Goal: Task Accomplishment & Management: Use online tool/utility

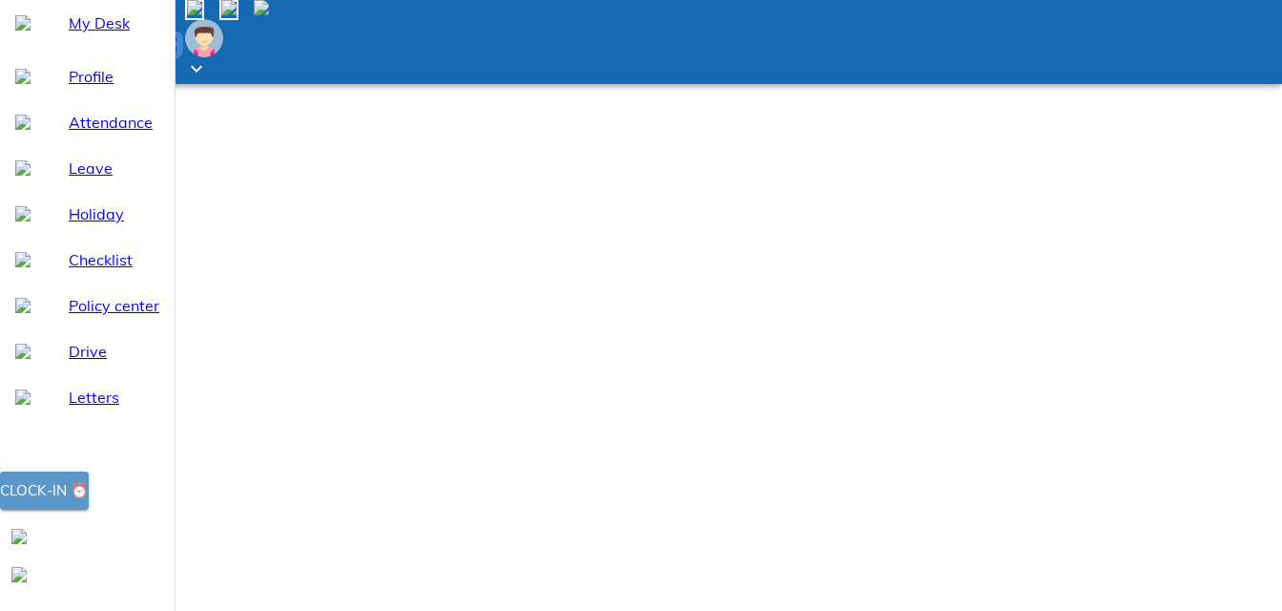
click at [89, 503] on div "Clock-in ⏰" at bounding box center [44, 490] width 89 height 25
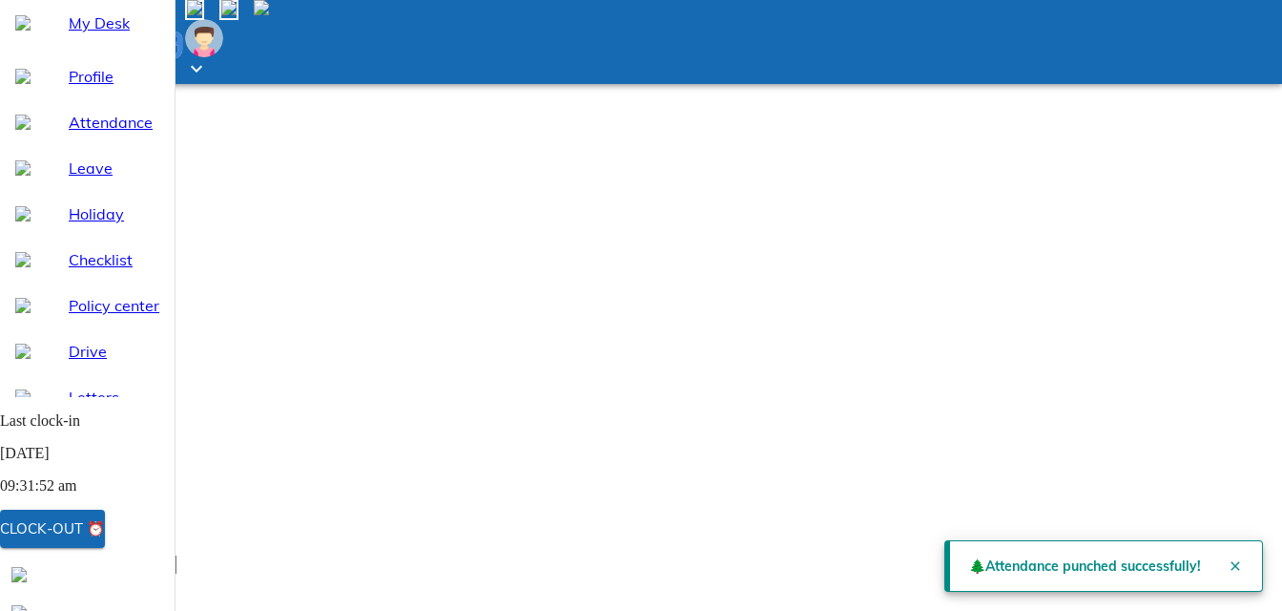
scroll to position [95, 0]
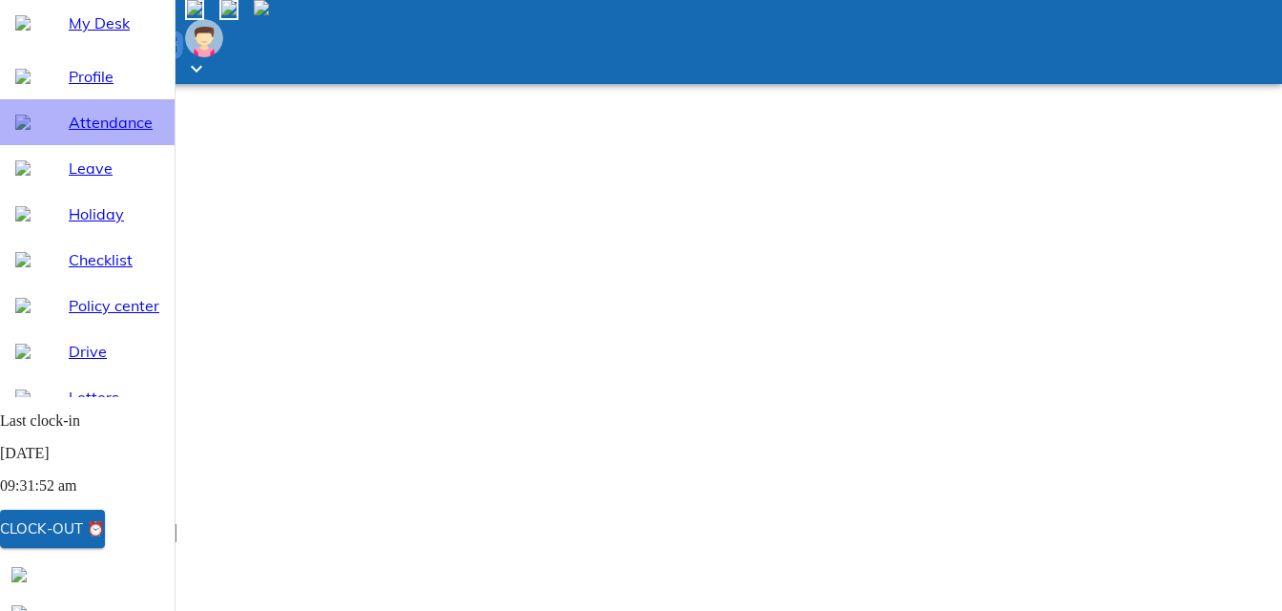
click at [108, 134] on span "Attendance" at bounding box center [114, 122] width 91 height 23
select select "8"
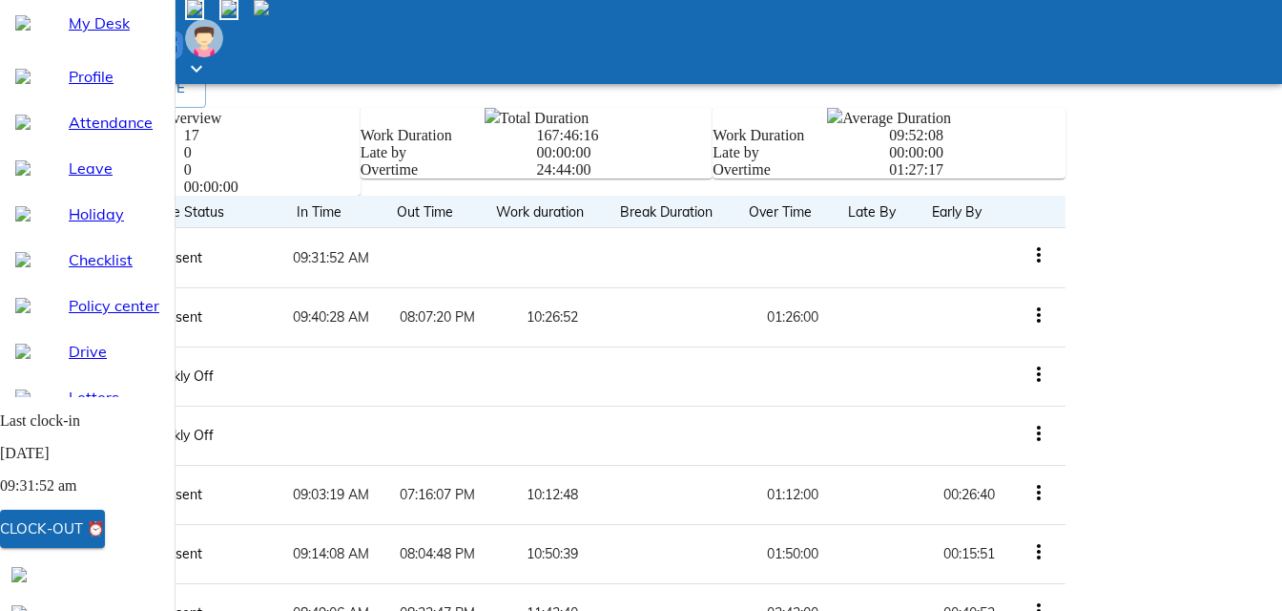
scroll to position [668, 0]
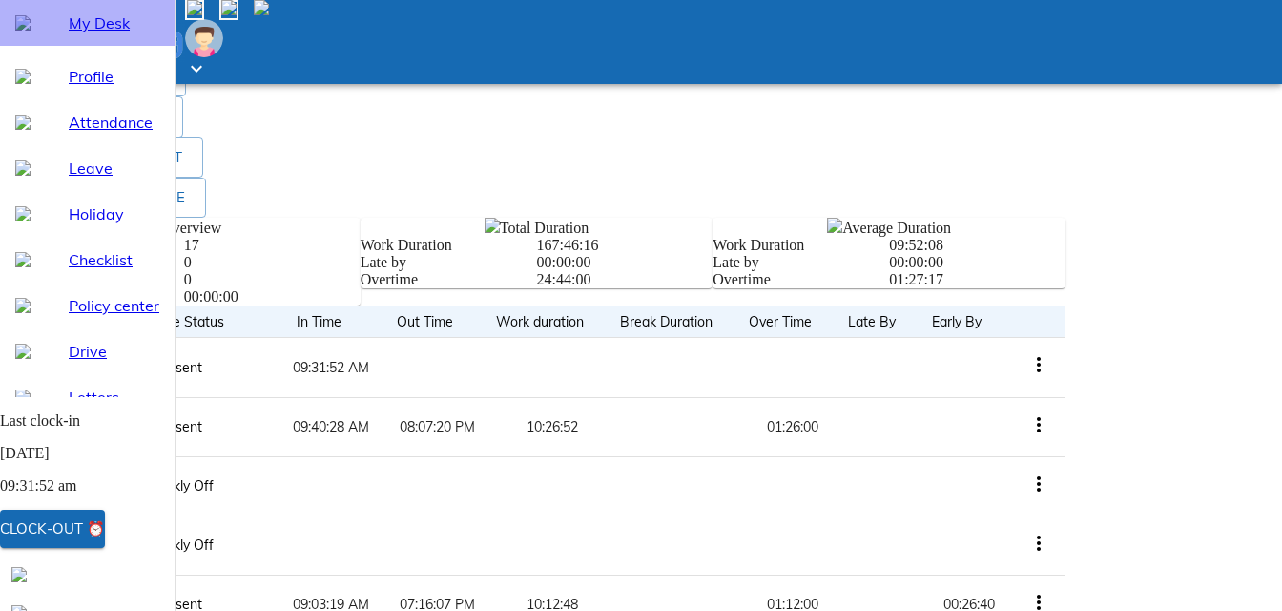
click at [85, 34] on span "My Desk" at bounding box center [114, 22] width 91 height 23
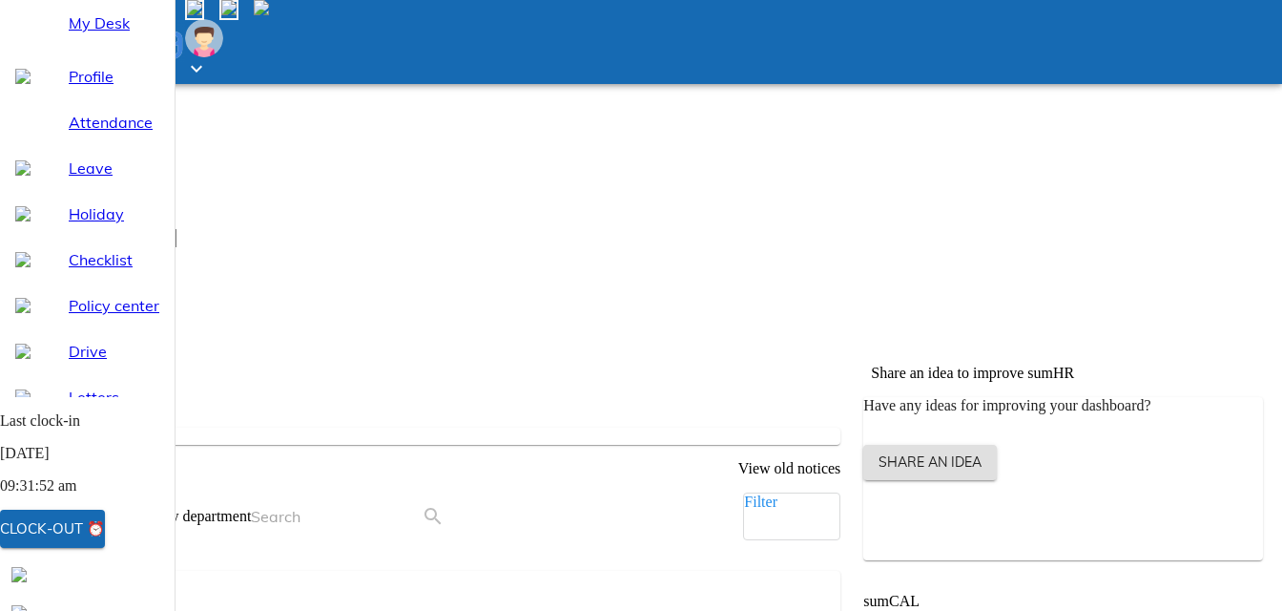
scroll to position [383, 0]
